Goal: Task Accomplishment & Management: Manage account settings

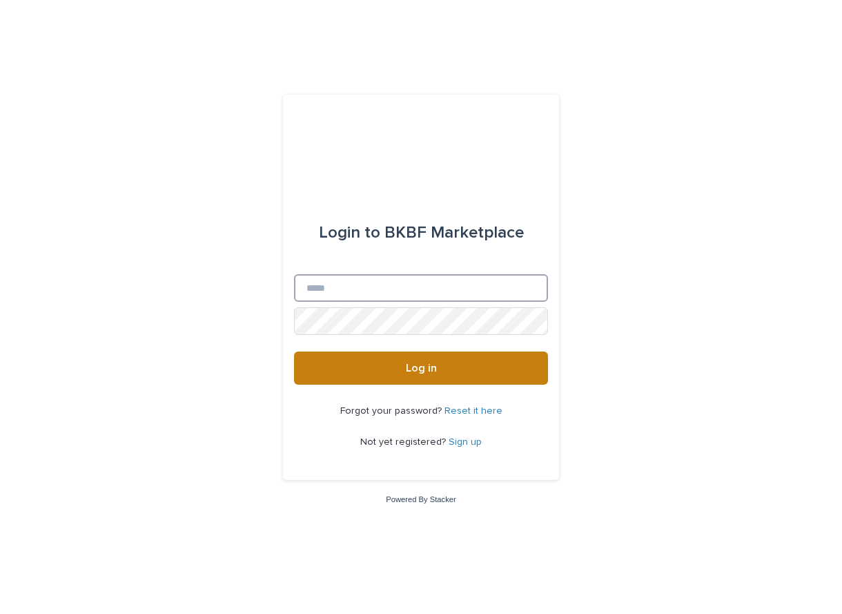
type input "**********"
click at [415, 354] on button "Log in" at bounding box center [421, 367] width 254 height 33
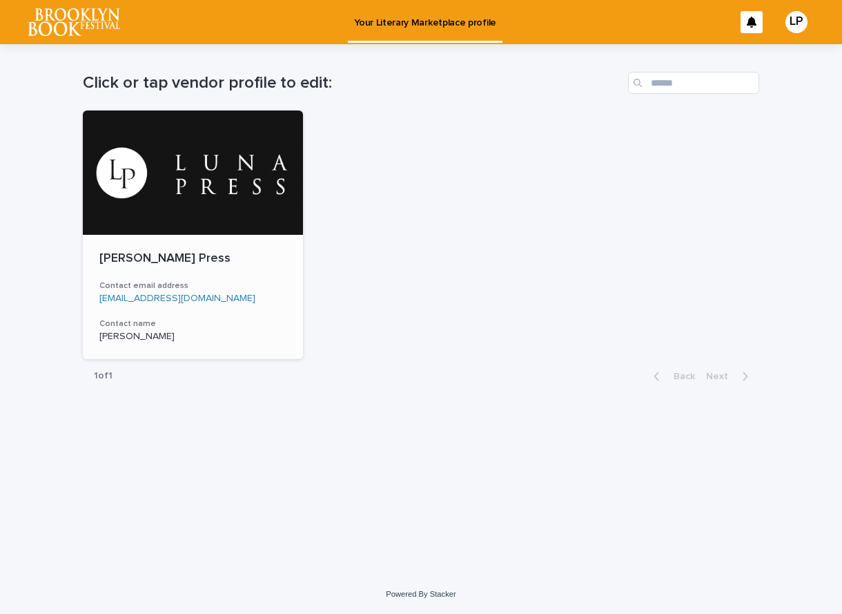
click at [220, 204] on div at bounding box center [193, 172] width 220 height 124
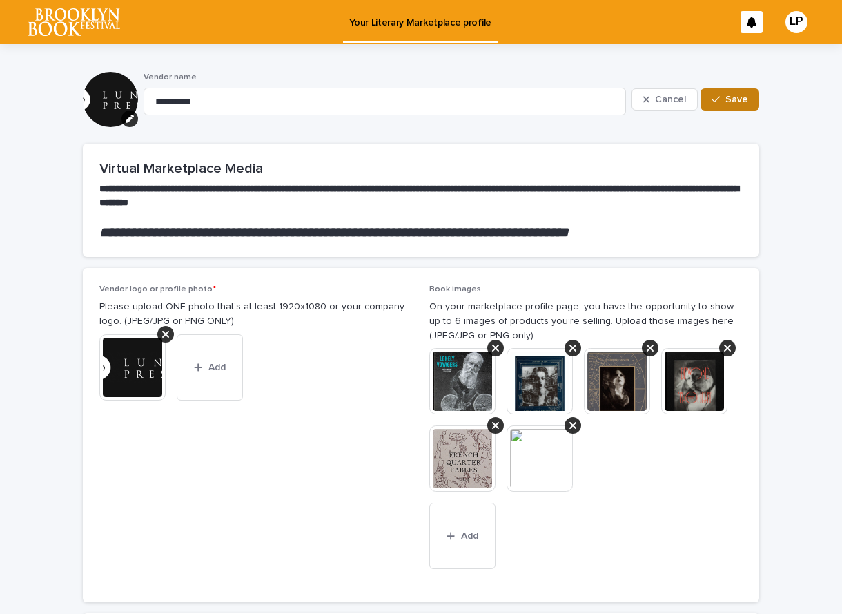
click at [737, 92] on button "Save" at bounding box center [730, 99] width 59 height 22
